Goal: Transaction & Acquisition: Purchase product/service

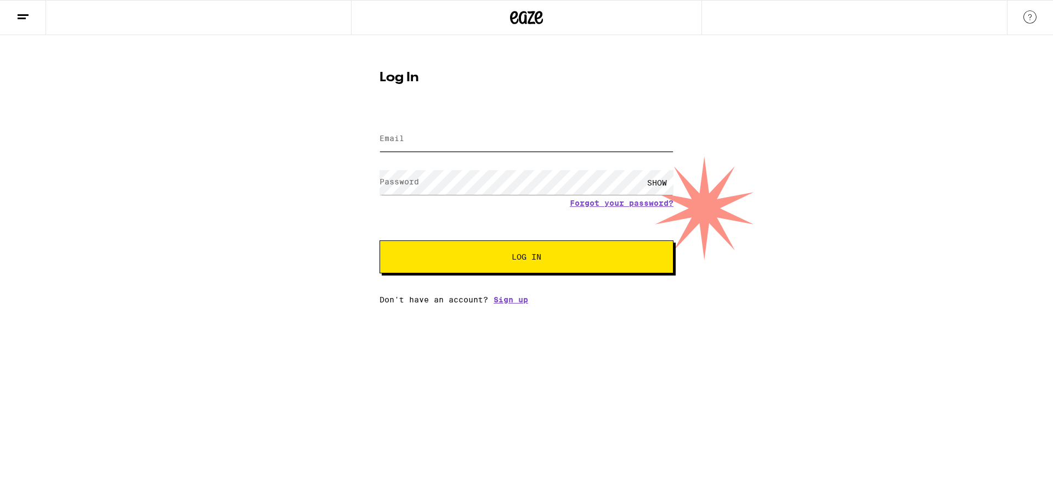
type input "[EMAIL_ADDRESS][DOMAIN_NAME]"
click at [496, 254] on span "Log In" at bounding box center [526, 257] width 205 height 8
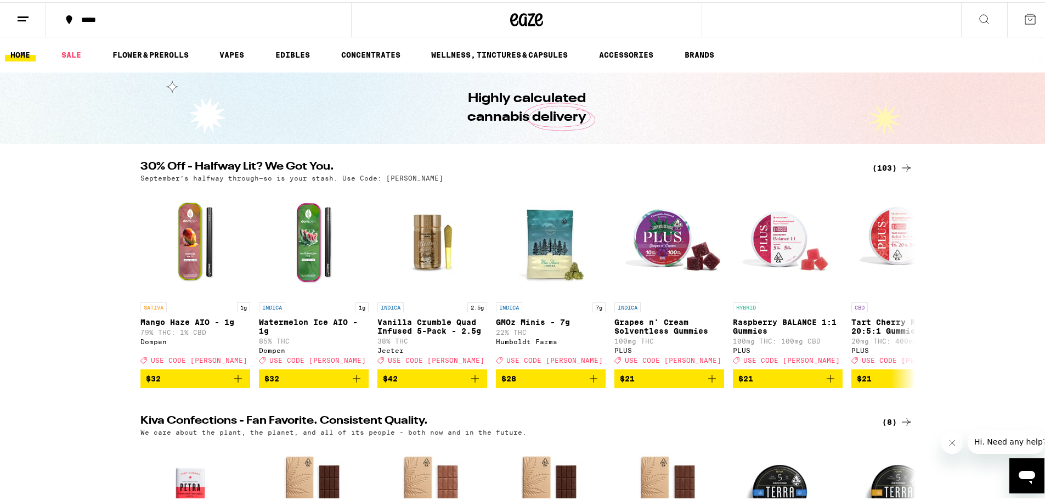
click at [887, 165] on div "(103)" at bounding box center [892, 165] width 41 height 13
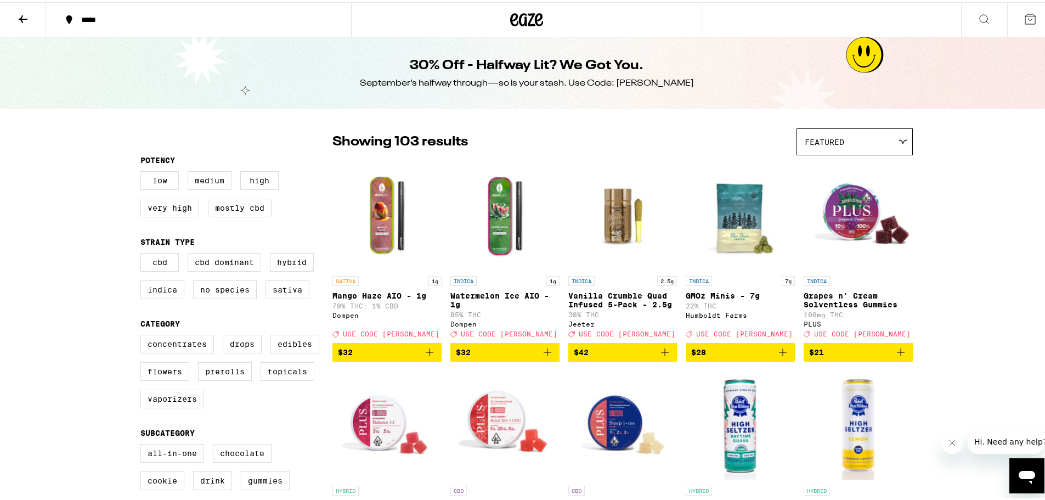
click at [423, 356] on icon "Add to bag" at bounding box center [429, 349] width 13 height 13
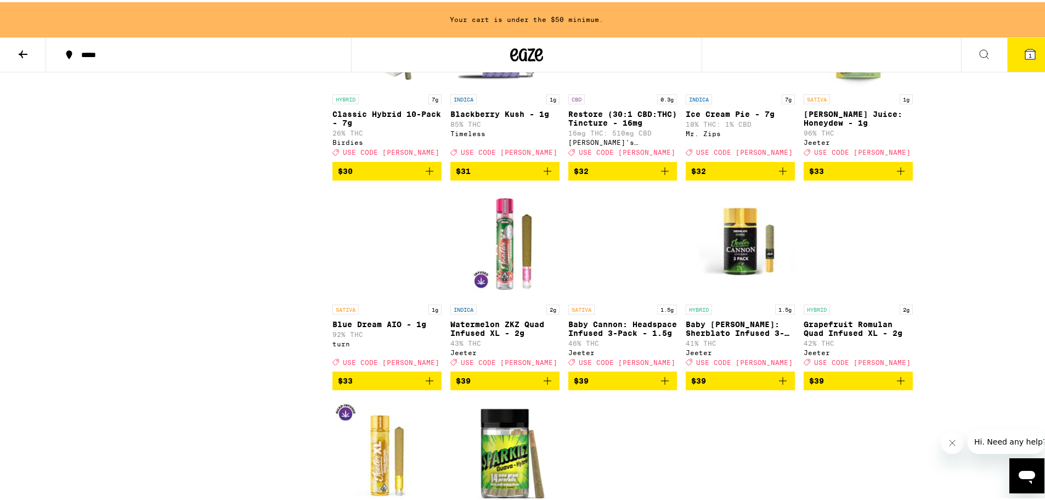
scroll to position [2961, 0]
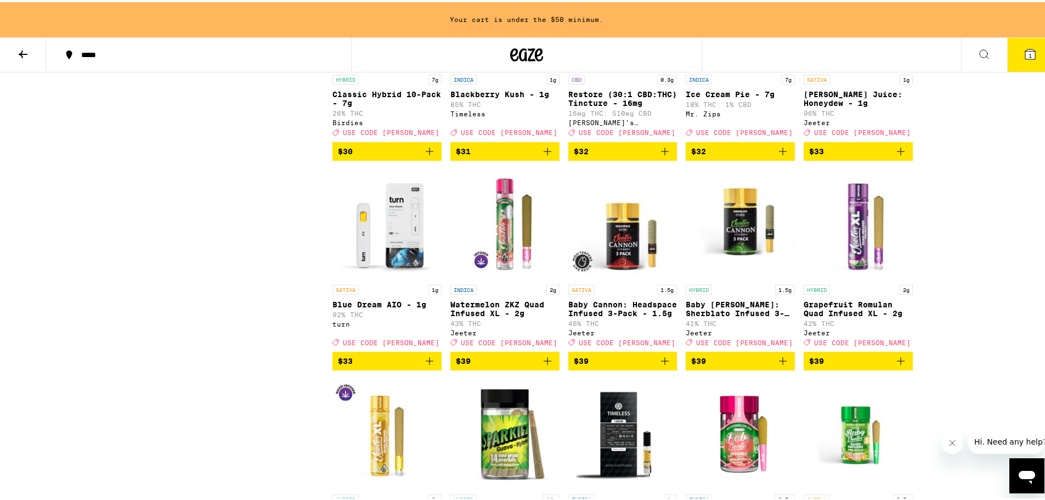
drag, startPoint x: 394, startPoint y: 333, endPoint x: 208, endPoint y: 349, distance: 187.1
click at [382, 277] on img "Open page for Blue Dream AIO - 1g from turn" at bounding box center [386, 222] width 109 height 110
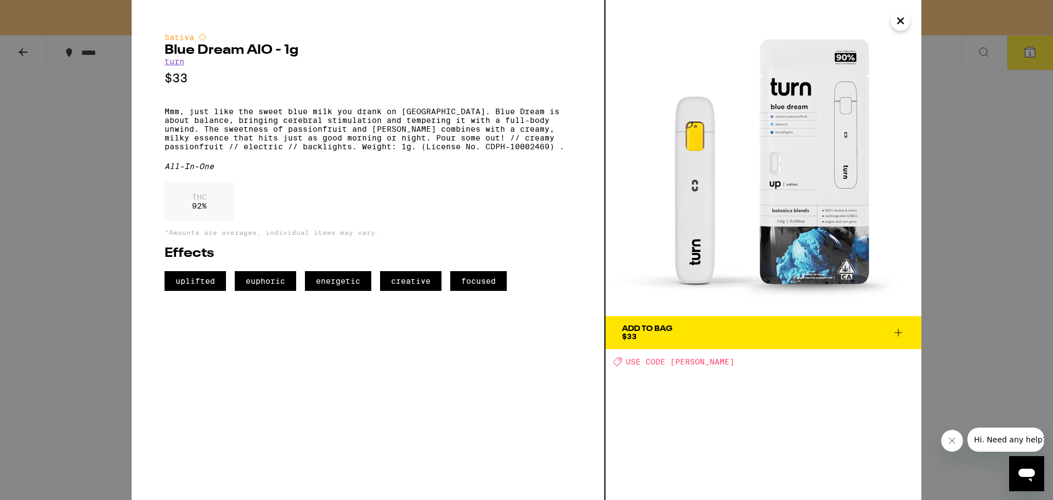
click at [801, 330] on span "Add To Bag $33" at bounding box center [763, 332] width 283 height 15
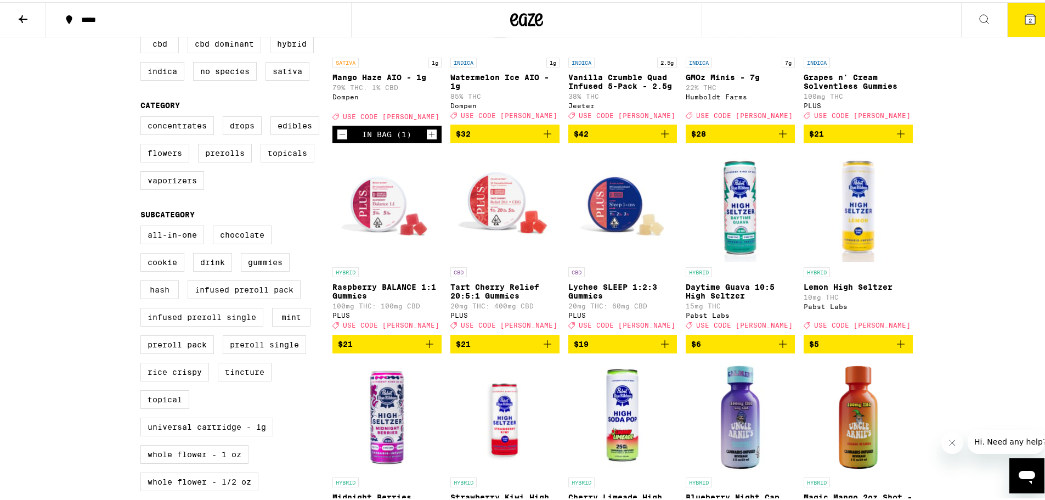
scroll to position [129, 0]
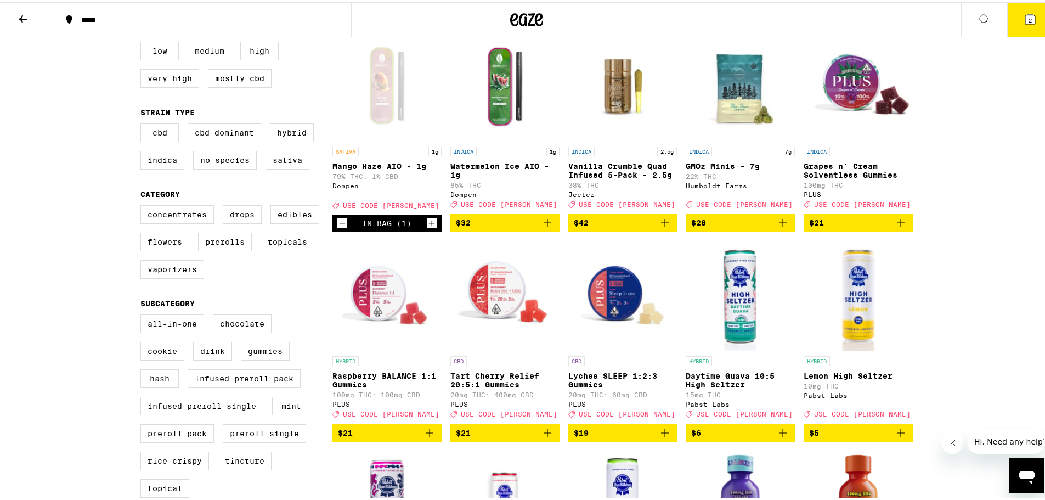
click at [519, 227] on span "$32" at bounding box center [505, 220] width 98 height 13
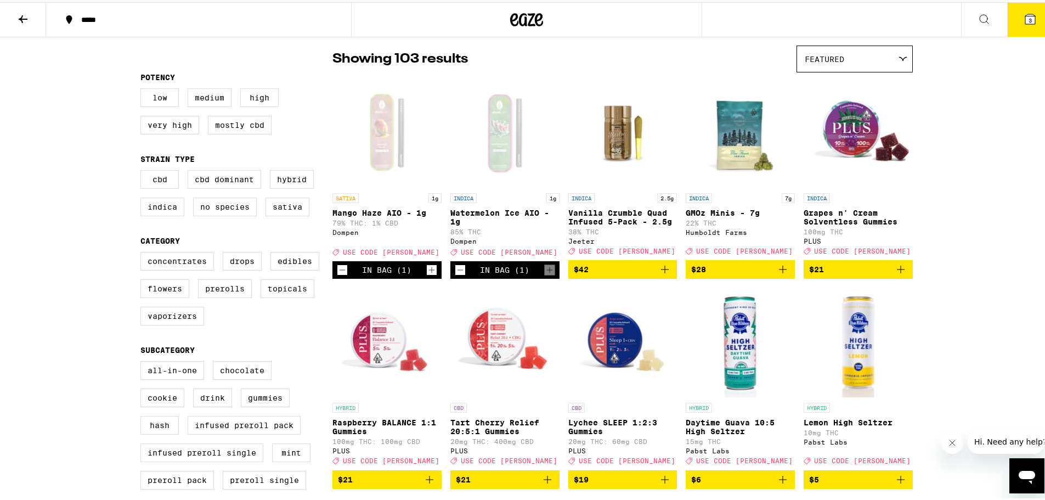
scroll to position [0, 0]
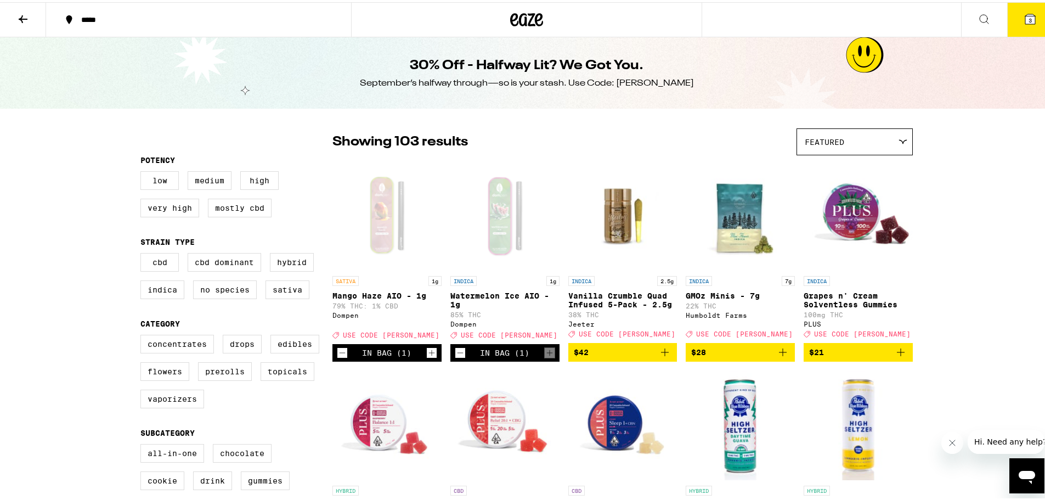
click at [10, 12] on button at bounding box center [23, 18] width 46 height 35
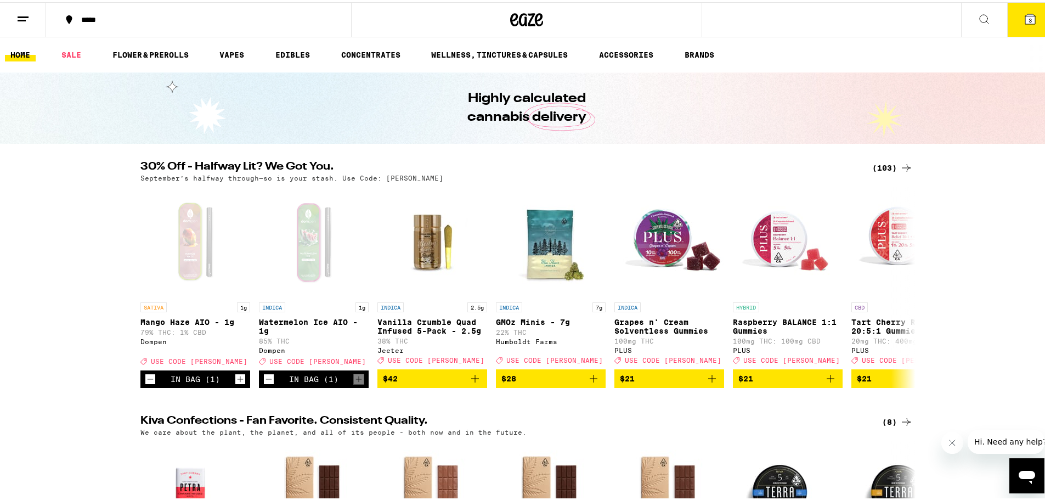
click at [208, 46] on ul "HOME SALE FLOWER & PREROLLS VAPES EDIBLES CONCENTRATES WELLNESS, TINCTURES & CA…" at bounding box center [526, 52] width 1053 height 35
click at [222, 56] on link "VAPES" at bounding box center [232, 52] width 36 height 13
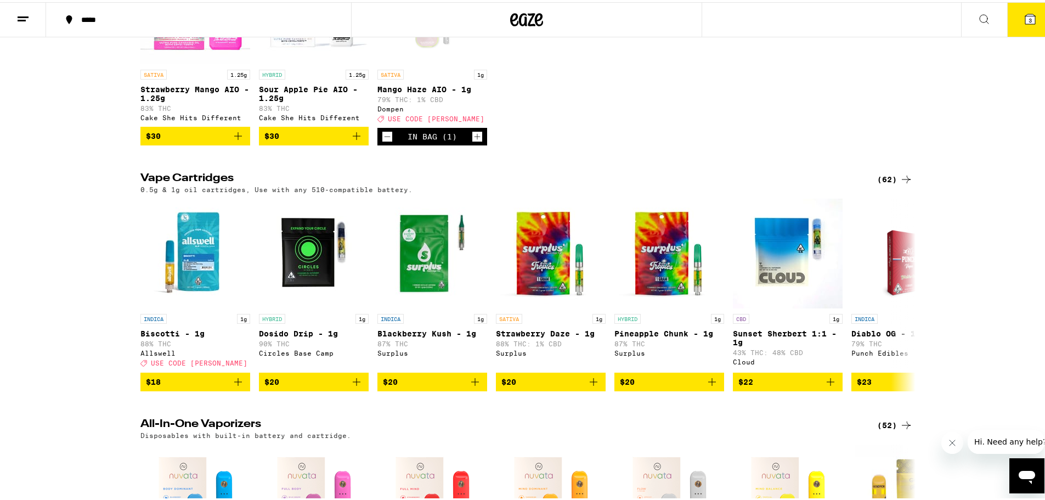
scroll to position [329, 0]
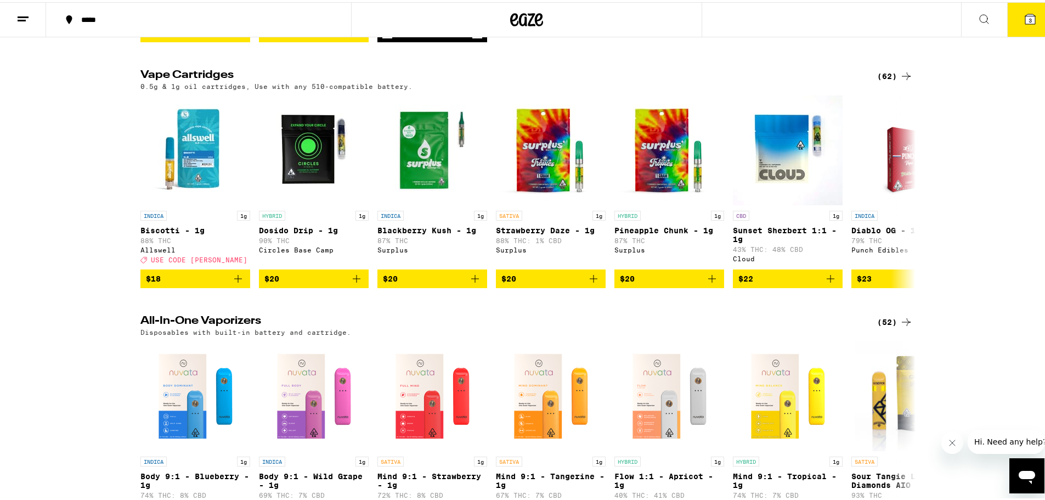
click at [892, 326] on div "(52)" at bounding box center [895, 319] width 36 height 13
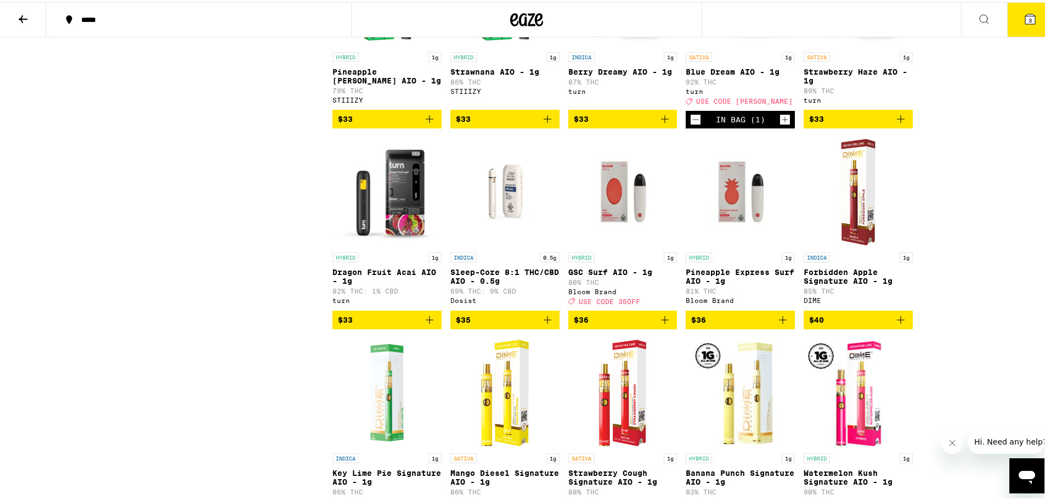
scroll to position [1480, 0]
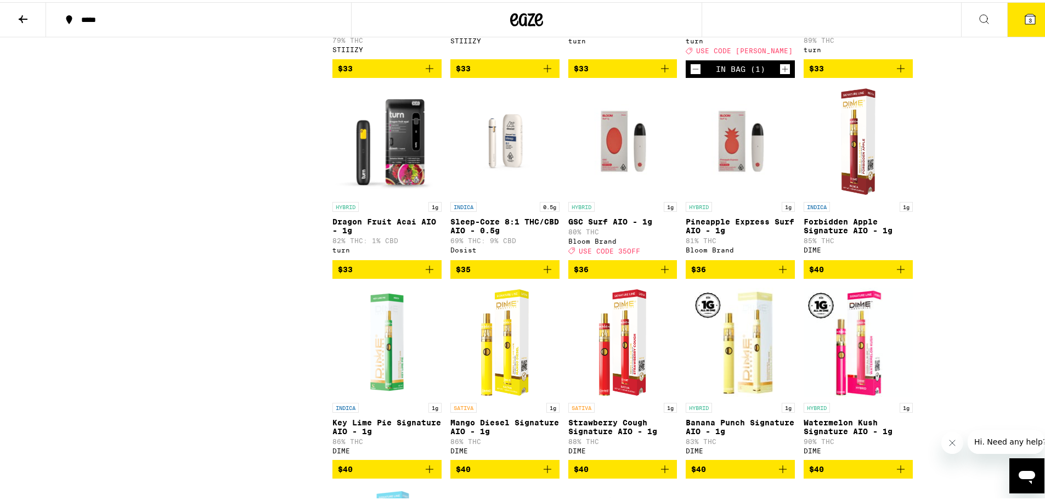
click at [607, 252] on span "USE CODE 35OFF" at bounding box center [608, 248] width 61 height 7
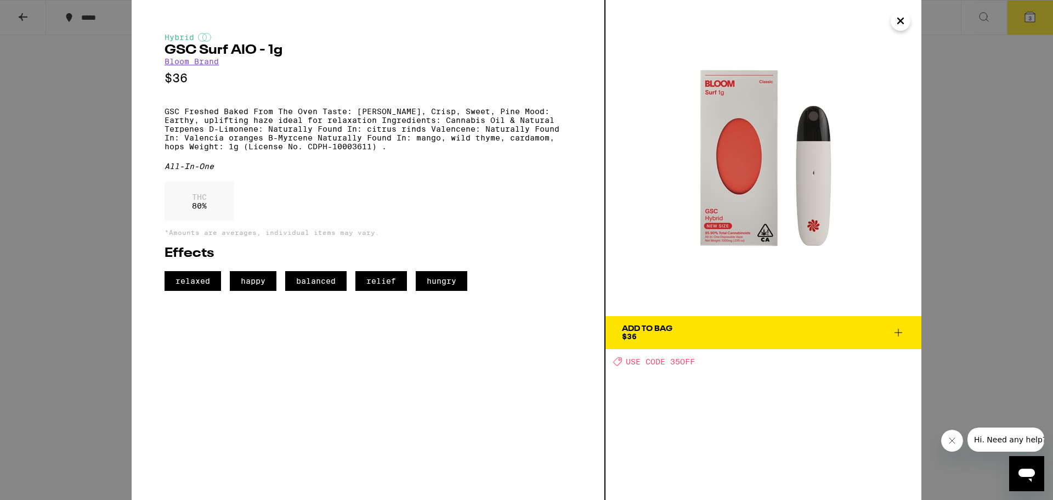
click at [682, 362] on span "USE CODE 35OFF" at bounding box center [660, 361] width 69 height 9
click at [901, 19] on icon "Close" at bounding box center [900, 21] width 13 height 16
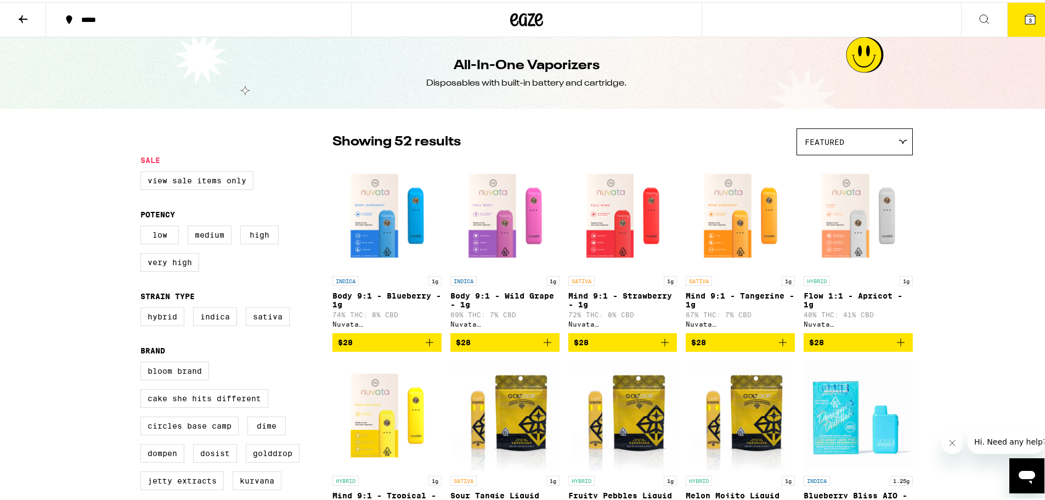
click at [1013, 16] on button "3" at bounding box center [1030, 18] width 46 height 34
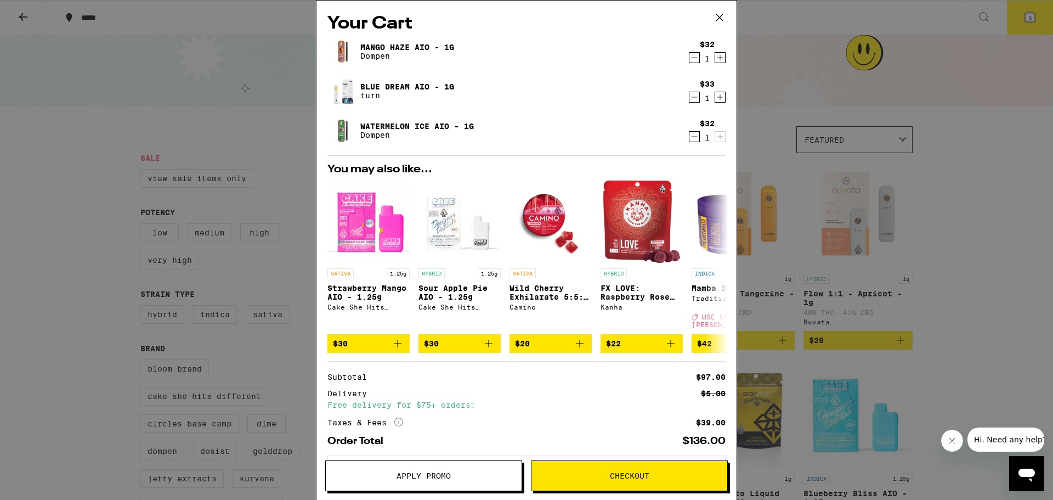
click at [368, 51] on link "Mango Haze AIO - 1g" at bounding box center [407, 47] width 94 height 9
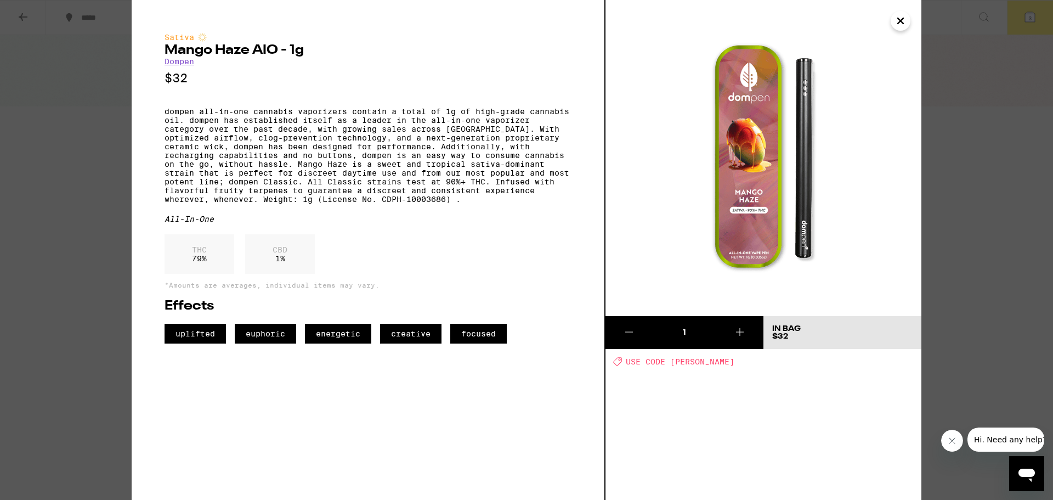
click at [899, 19] on icon "Close" at bounding box center [900, 20] width 5 height 5
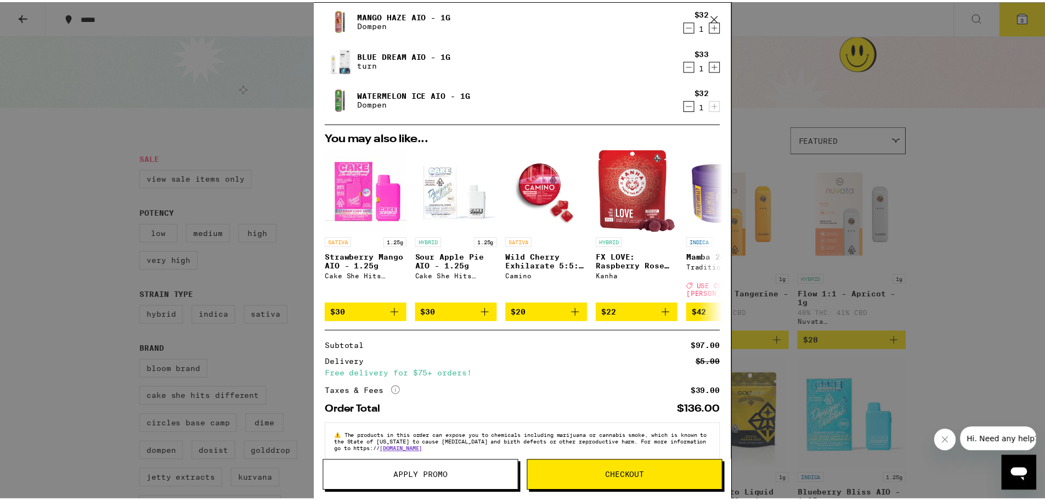
scroll to position [46, 0]
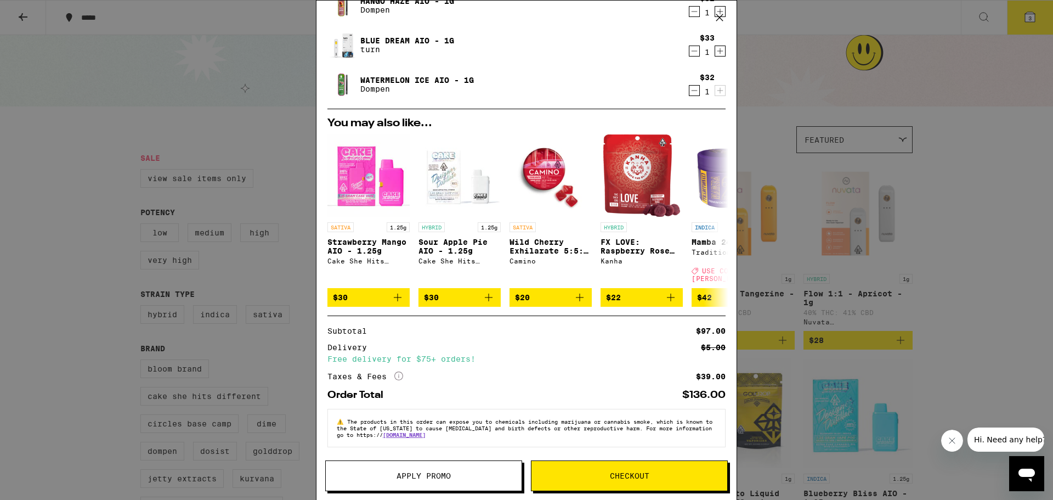
click at [455, 469] on button "Apply Promo" at bounding box center [423, 475] width 197 height 31
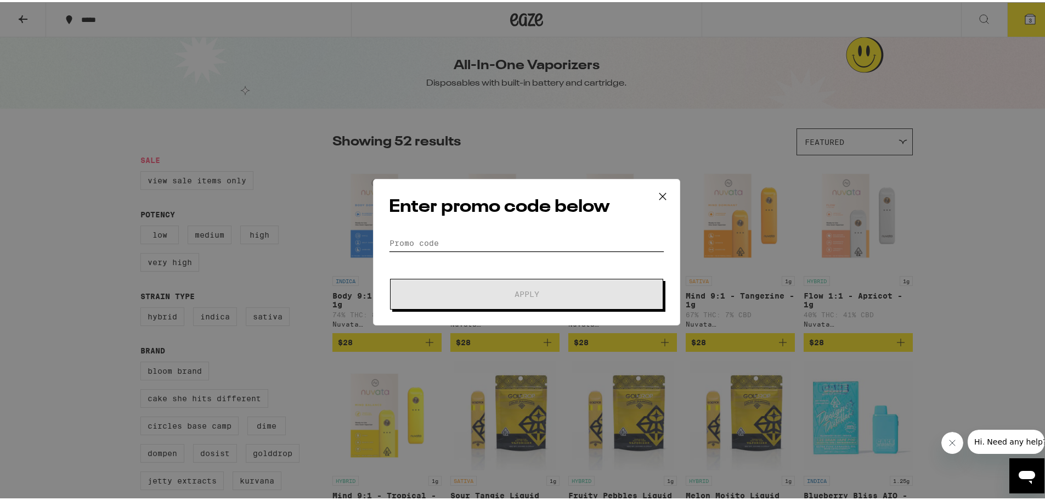
click at [449, 238] on input "Promo Code" at bounding box center [526, 240] width 275 height 16
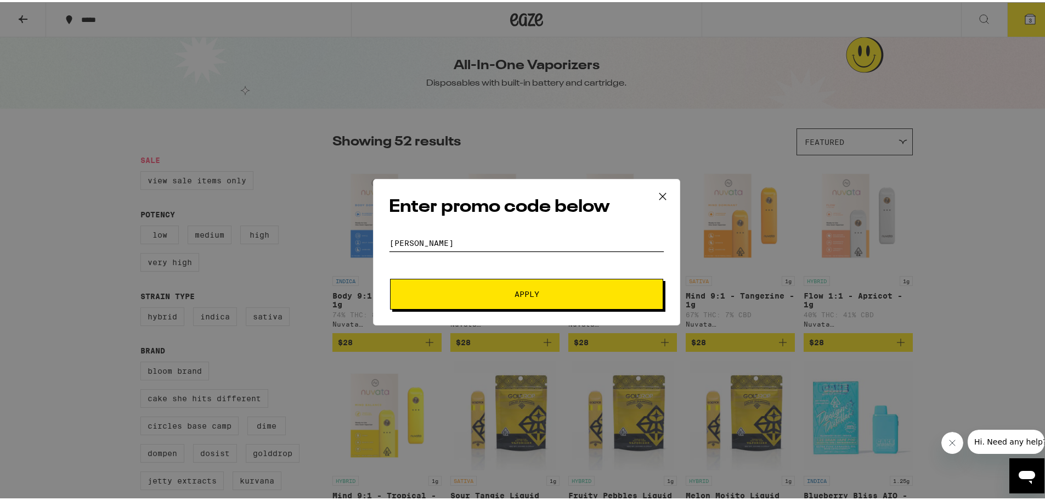
type input "LITTY"
click at [481, 284] on button "Apply" at bounding box center [526, 291] width 273 height 31
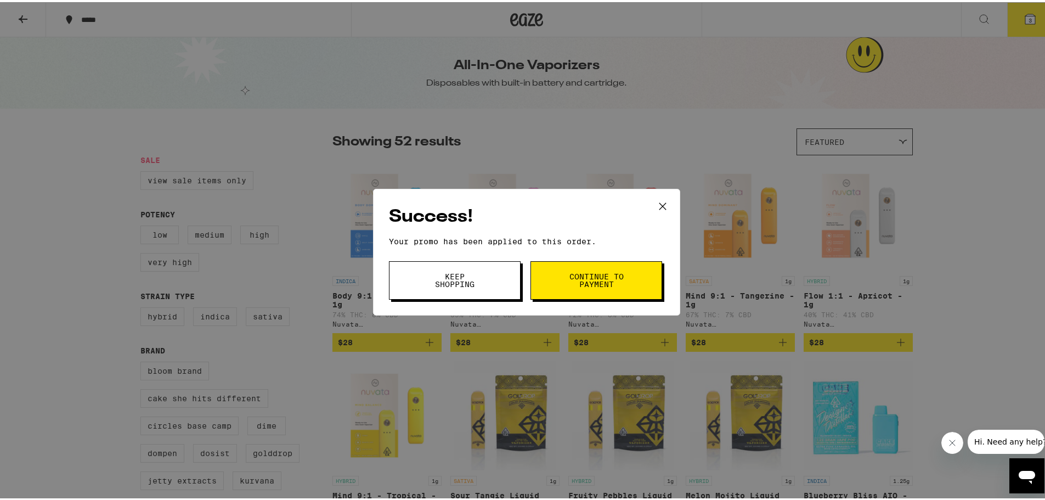
click at [553, 273] on button "Continue to payment" at bounding box center [596, 278] width 132 height 38
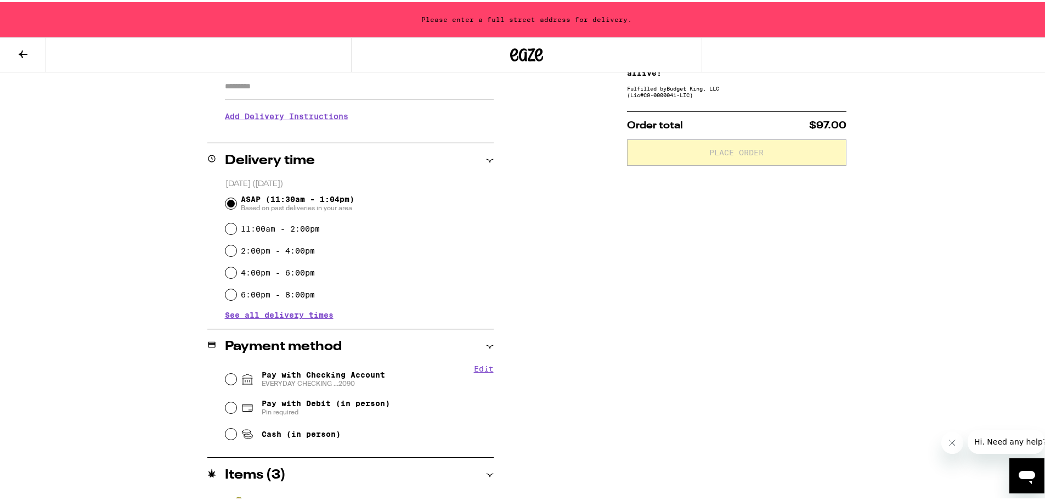
scroll to position [219, 0]
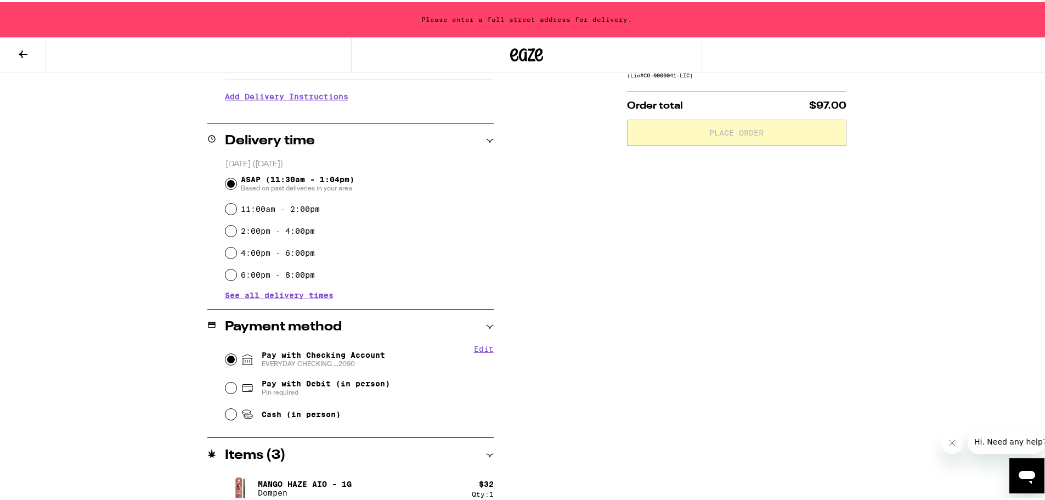
click at [225, 358] on input "Pay with Checking Account EVERYDAY CHECKING ...2090" at bounding box center [230, 356] width 11 height 11
radio input "true"
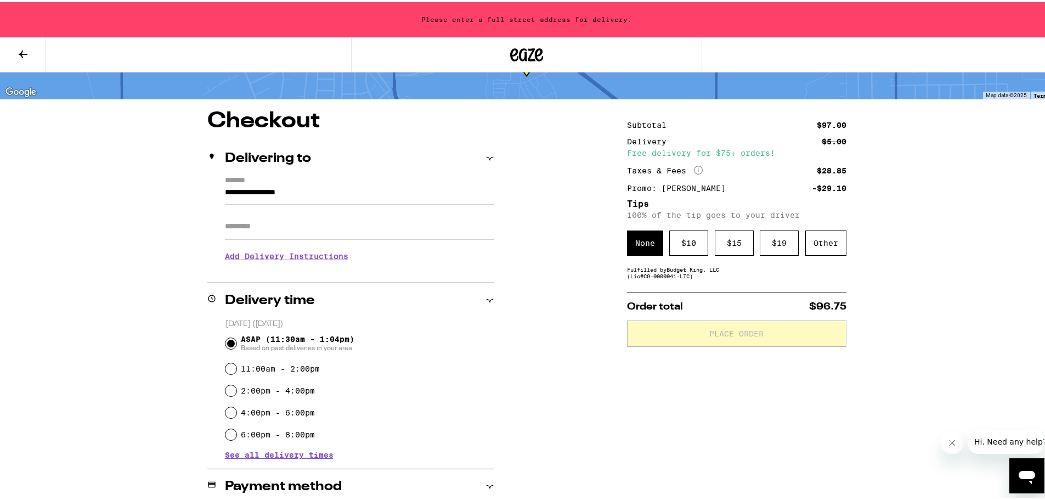
scroll to position [55, 0]
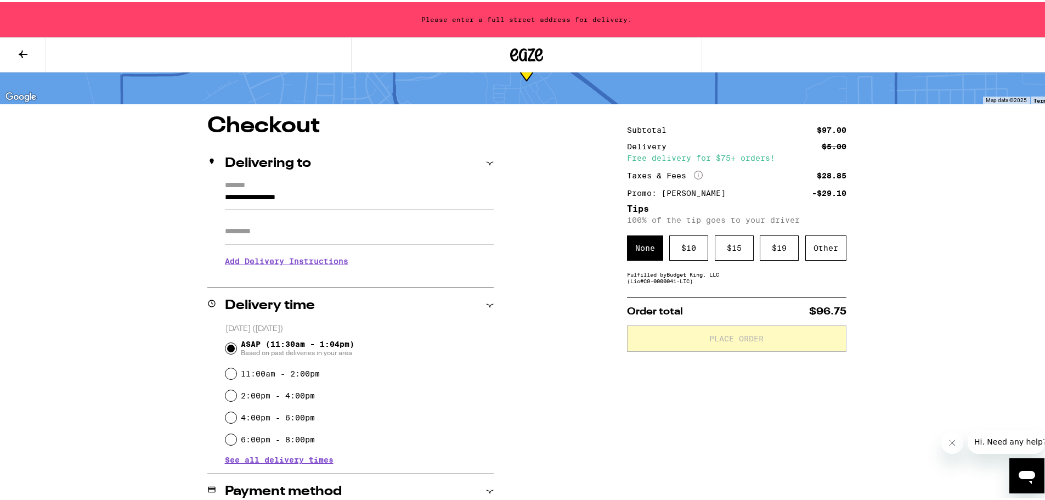
click at [825, 249] on div "Other" at bounding box center [825, 245] width 41 height 25
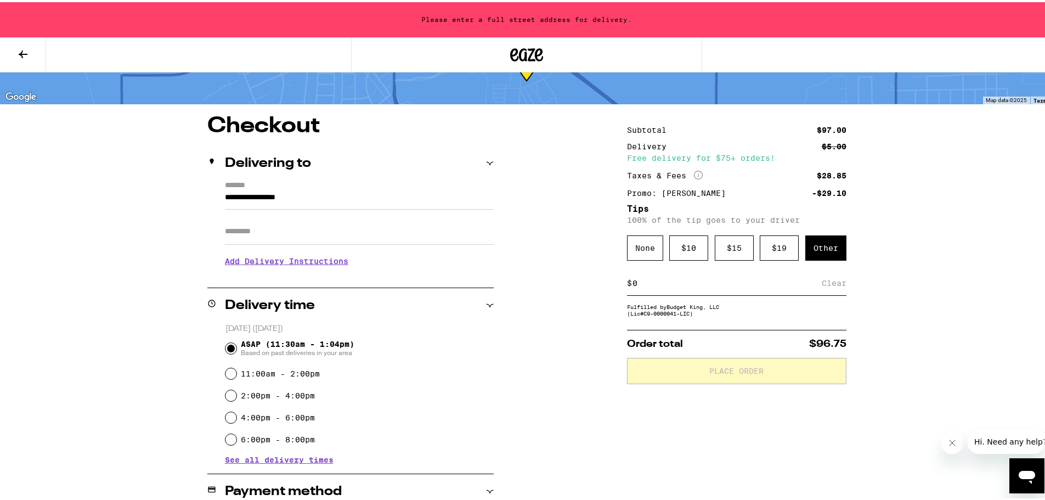
click at [719, 293] on div "$ Clear" at bounding box center [736, 281] width 219 height 25
click at [700, 274] on div "$ Clear" at bounding box center [736, 281] width 219 height 25
click at [690, 282] on input at bounding box center [727, 281] width 190 height 10
type input "5"
click at [832, 283] on div "Save" at bounding box center [836, 281] width 20 height 24
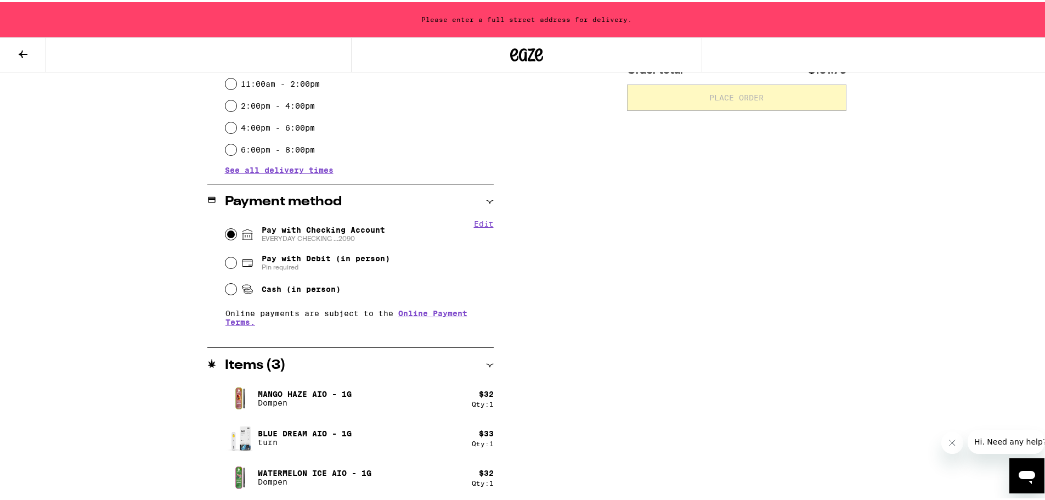
scroll to position [0, 0]
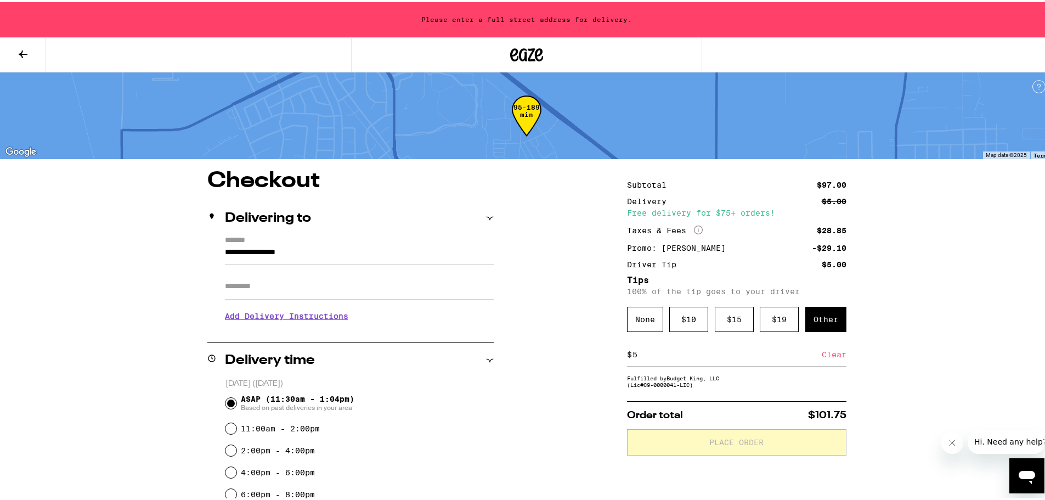
click at [303, 248] on input "**********" at bounding box center [359, 252] width 269 height 19
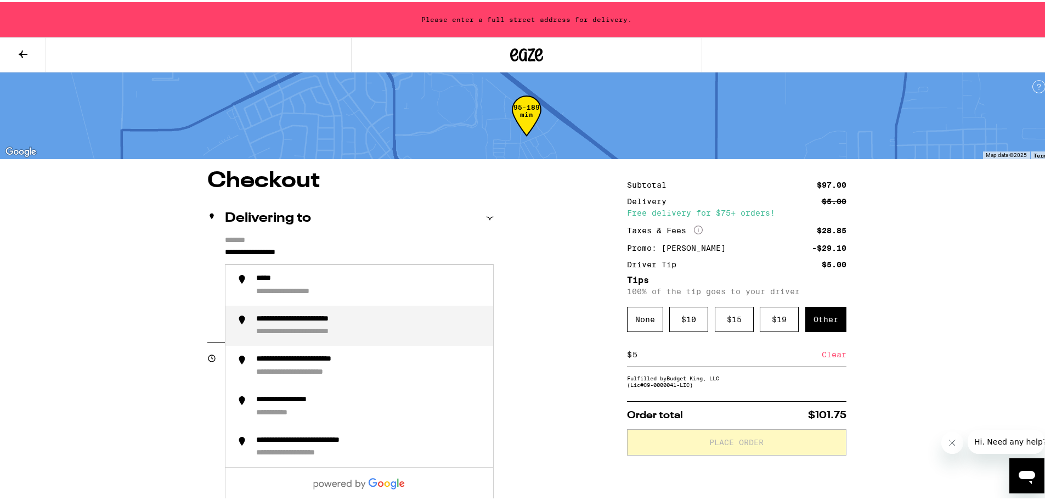
scroll to position [55, 0]
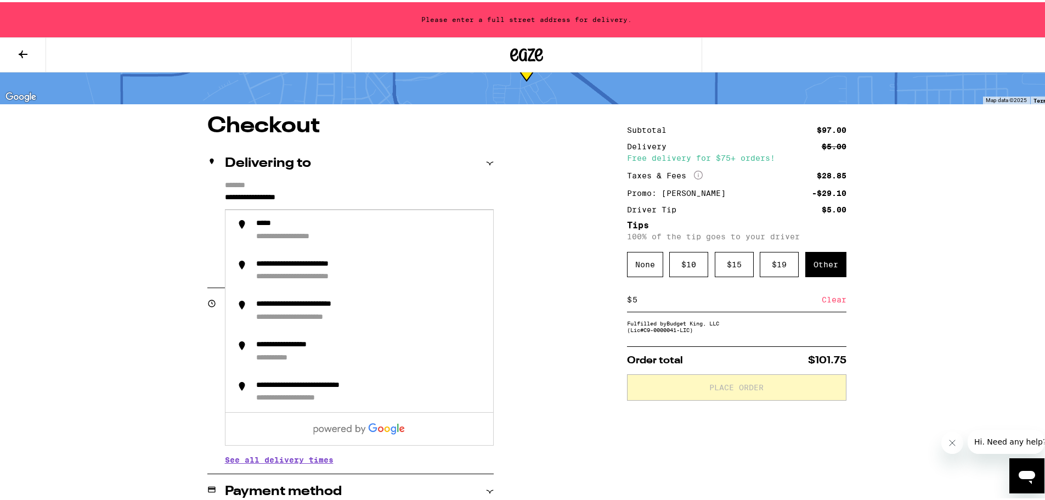
click at [167, 228] on div "**********" at bounding box center [527, 451] width 790 height 676
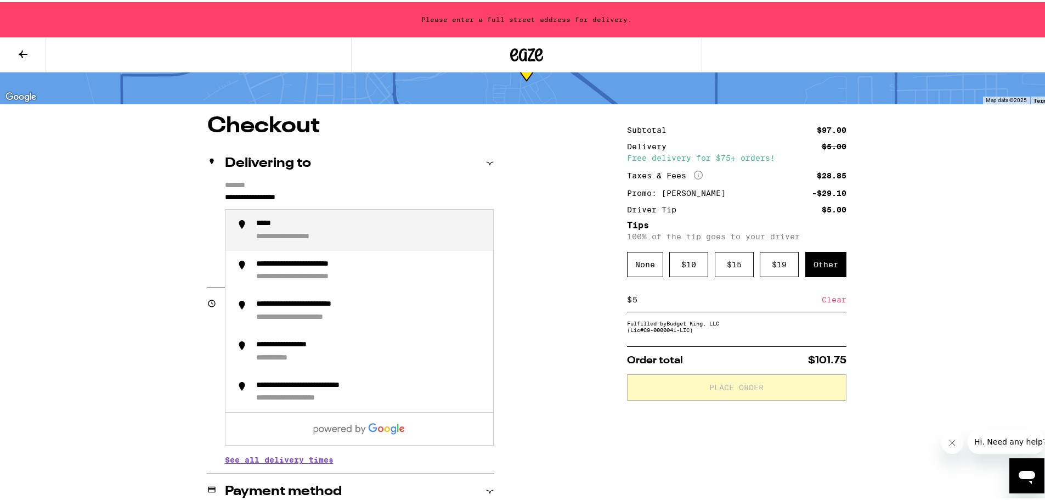
drag, startPoint x: 202, startPoint y: 203, endPoint x: 183, endPoint y: 198, distance: 19.8
click at [183, 205] on div "**********" at bounding box center [527, 451] width 790 height 676
click at [299, 215] on li "**********" at bounding box center [359, 228] width 268 height 41
type input "**********"
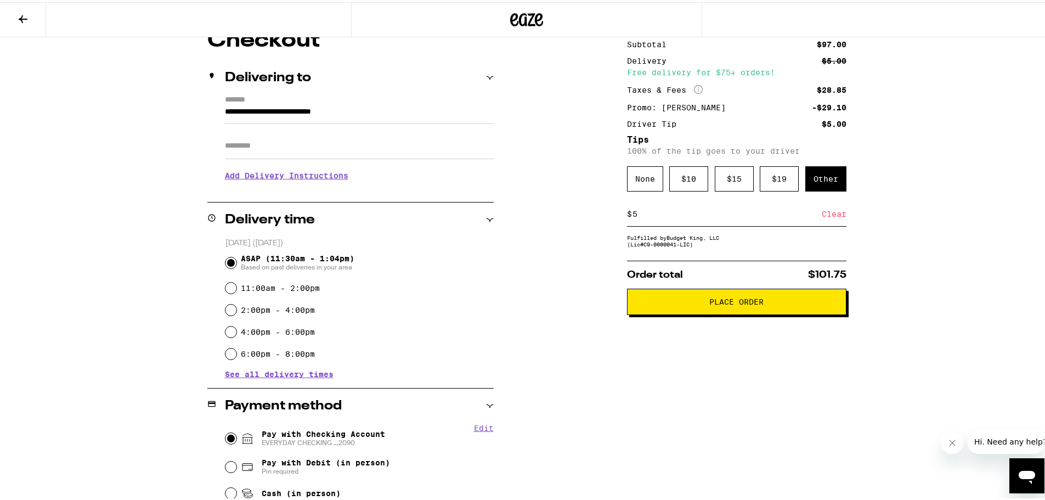
scroll to position [309, 0]
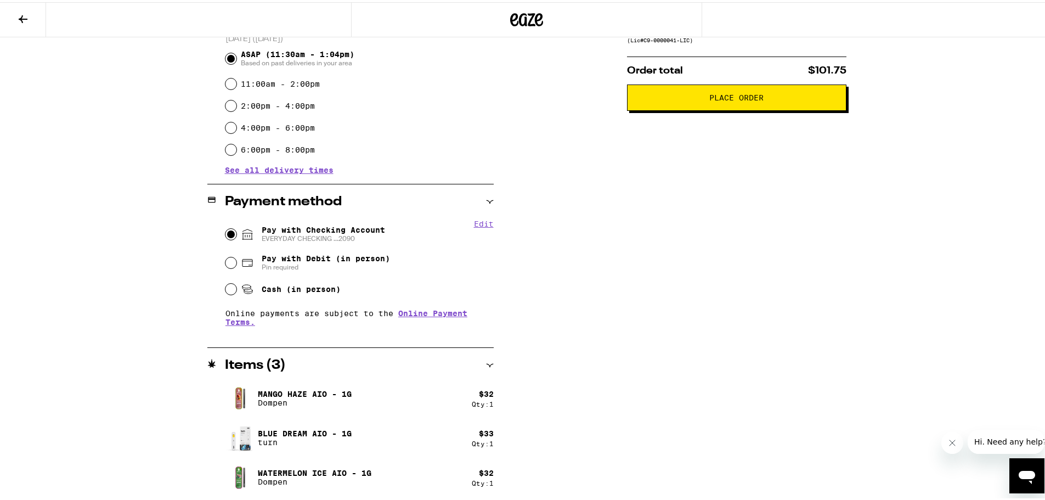
click at [717, 105] on button "Place Order" at bounding box center [736, 95] width 219 height 26
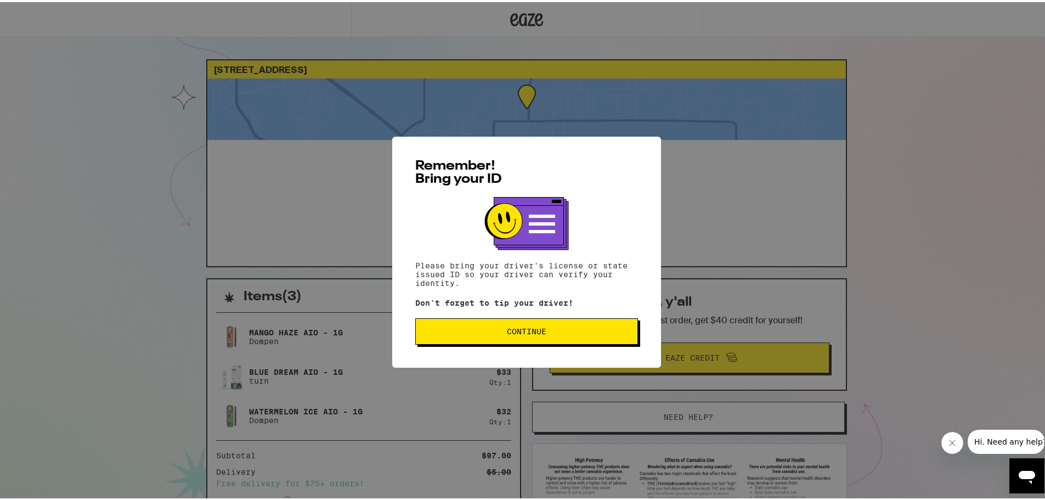
click at [579, 319] on button "Continue" at bounding box center [526, 329] width 223 height 26
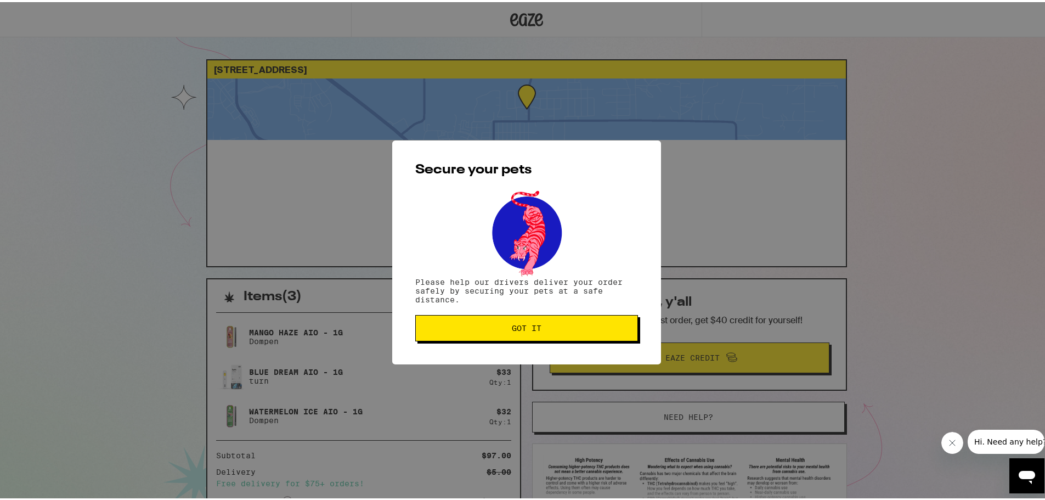
click at [581, 321] on button "Got it" at bounding box center [526, 326] width 223 height 26
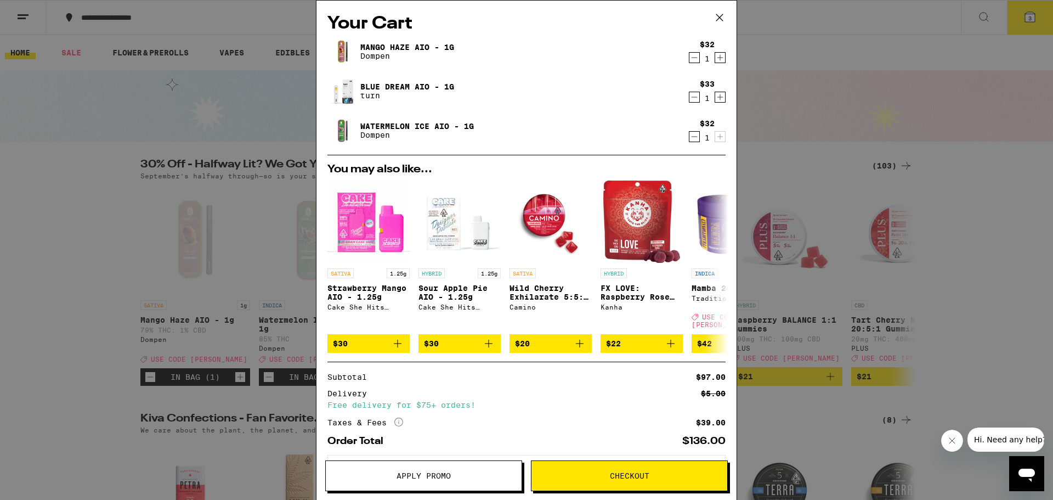
click at [369, 47] on link "Mango Haze AIO - 1g" at bounding box center [407, 47] width 94 height 9
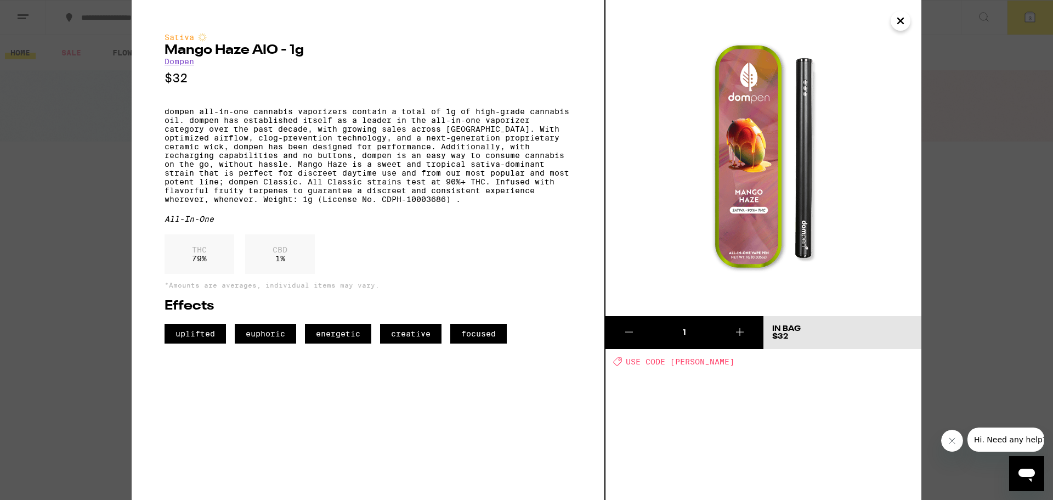
click at [901, 24] on icon "Close" at bounding box center [900, 21] width 13 height 16
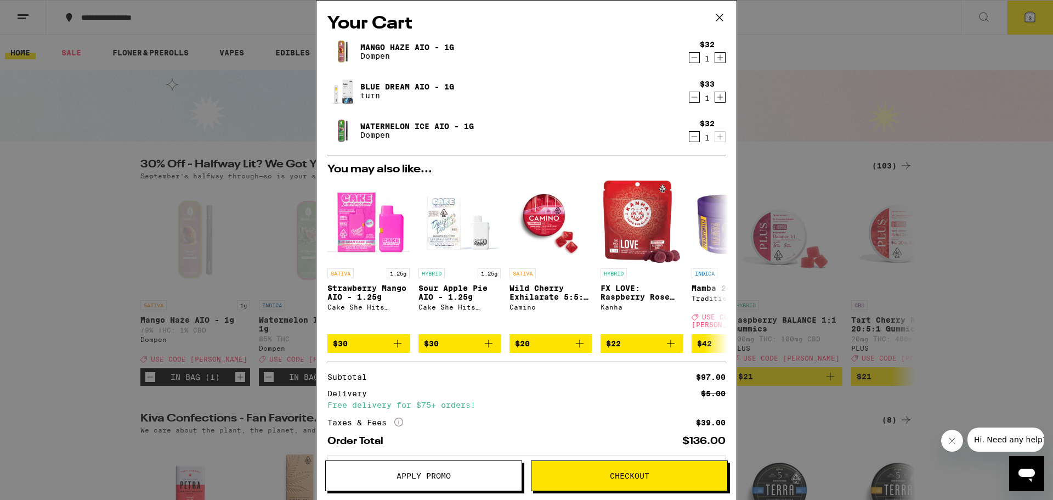
click at [348, 86] on img at bounding box center [342, 91] width 31 height 31
click at [394, 88] on link "Blue Dream AIO - 1g" at bounding box center [407, 86] width 94 height 9
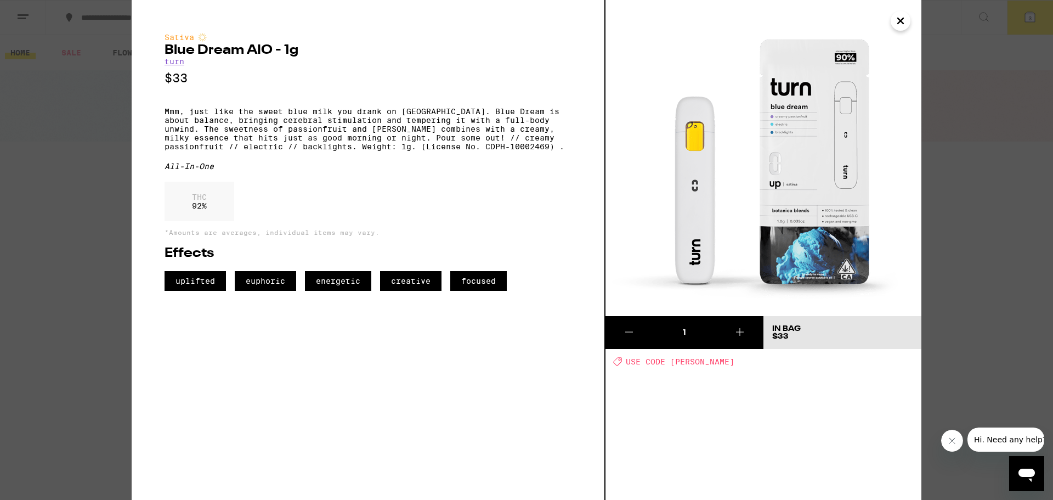
click at [895, 26] on icon "Close" at bounding box center [900, 21] width 13 height 16
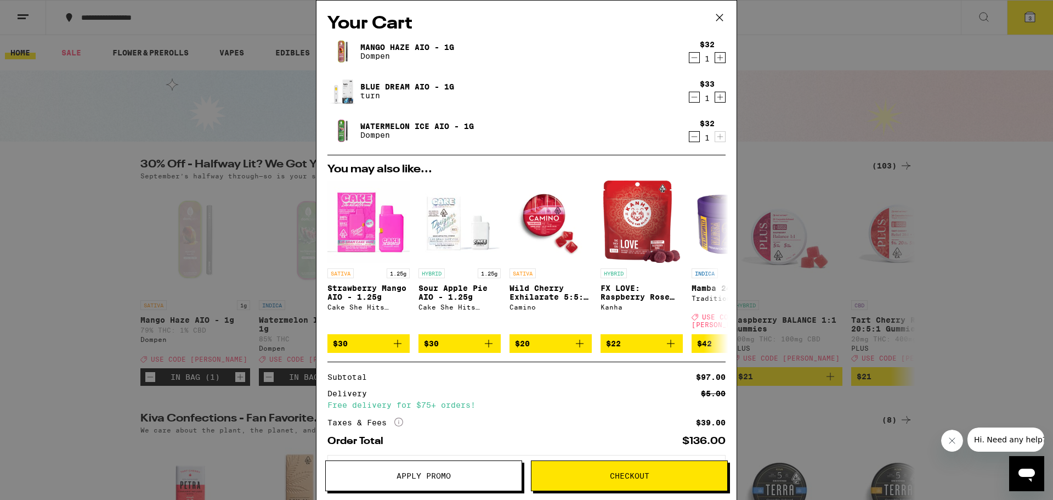
click at [393, 124] on link "Watermelon Ice AIO - 1g" at bounding box center [417, 126] width 114 height 9
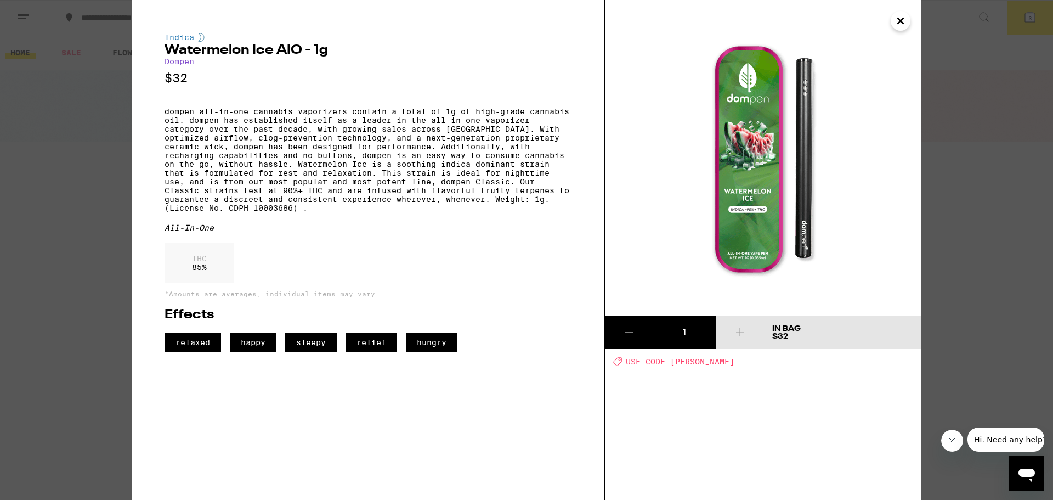
click at [905, 20] on icon "Close" at bounding box center [900, 21] width 13 height 16
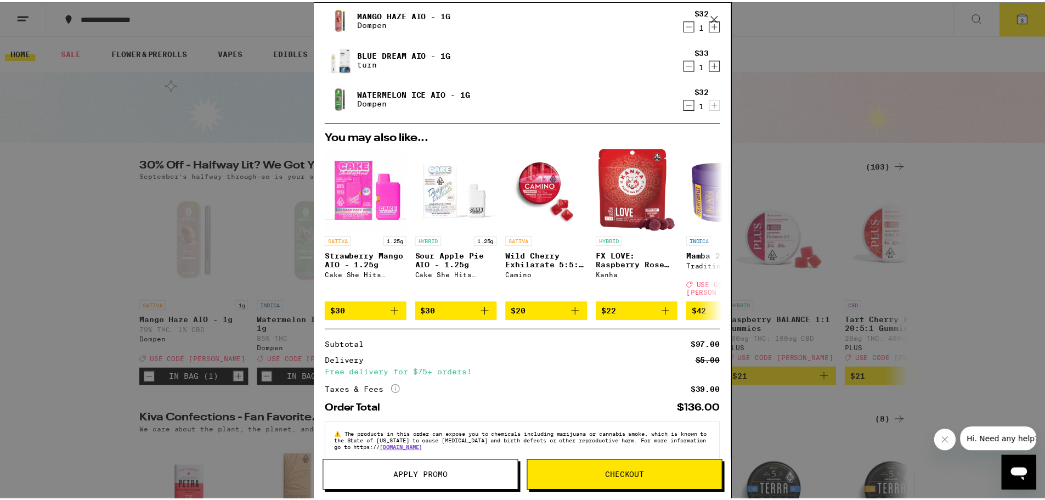
scroll to position [46, 0]
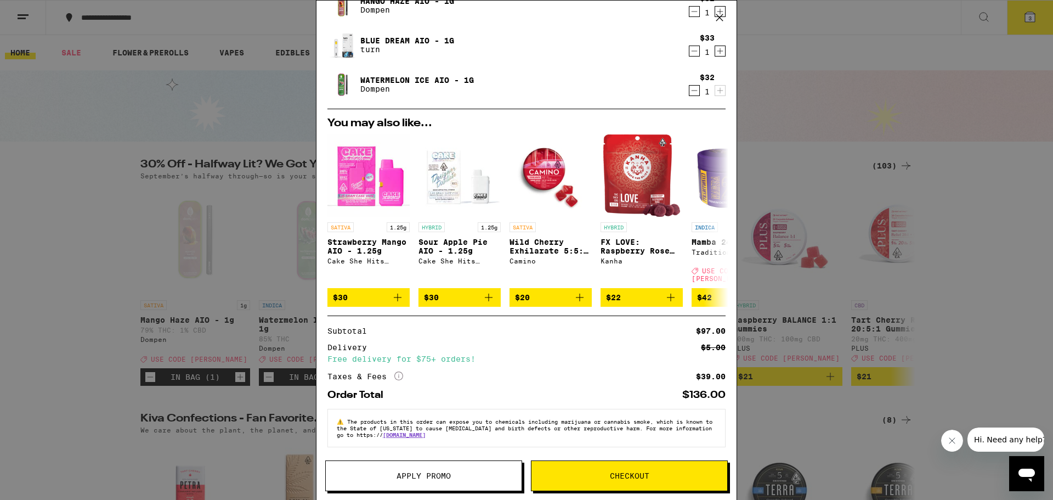
click at [721, 14] on icon at bounding box center [719, 17] width 16 height 16
